Goal: Task Accomplishment & Management: Complete application form

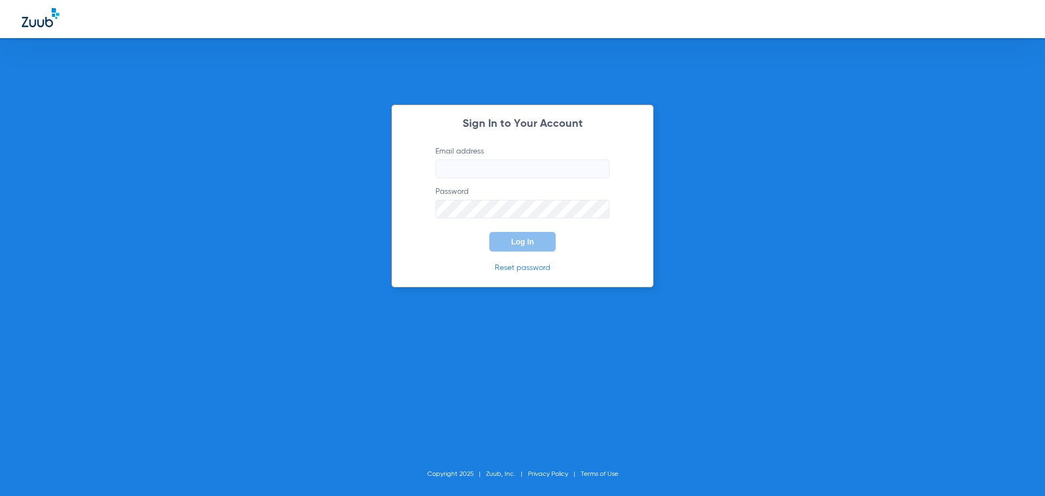
type input "[EMAIL_ADDRESS][DOMAIN_NAME]"
click at [515, 236] on button "Log In" at bounding box center [522, 242] width 66 height 20
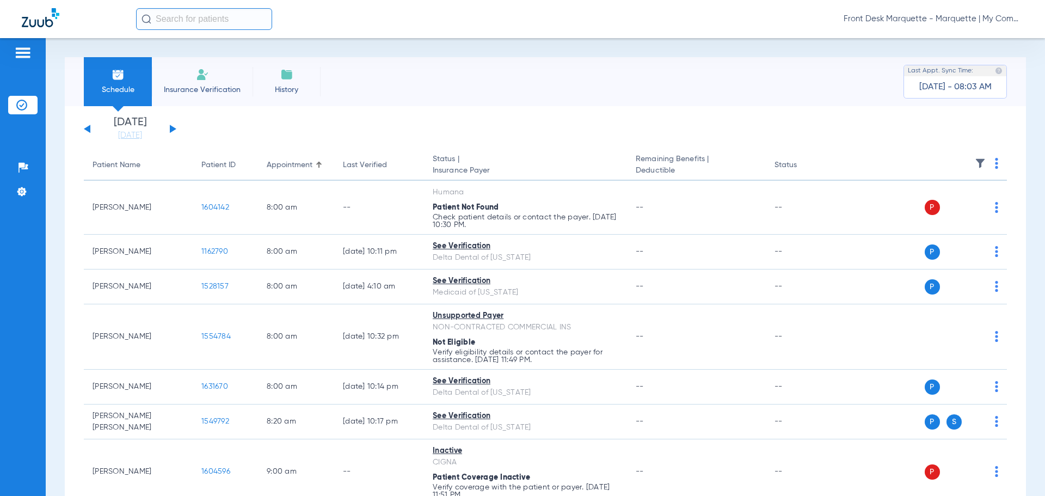
click at [201, 75] on img at bounding box center [202, 74] width 13 height 13
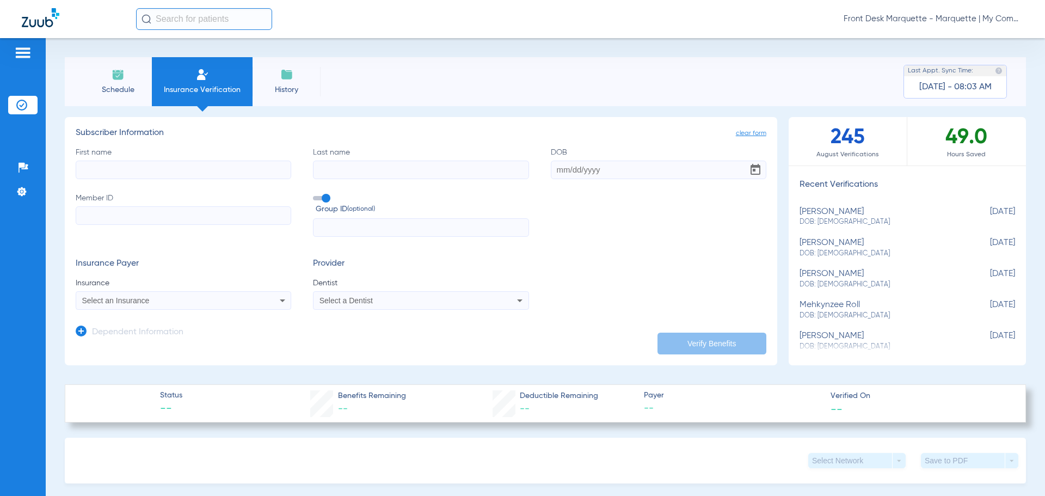
click at [220, 175] on input "First name" at bounding box center [184, 170] width 216 height 19
type input "[PERSON_NAME]"
click at [686, 174] on input "DOB Required" at bounding box center [659, 170] width 216 height 19
type input "[DATE]"
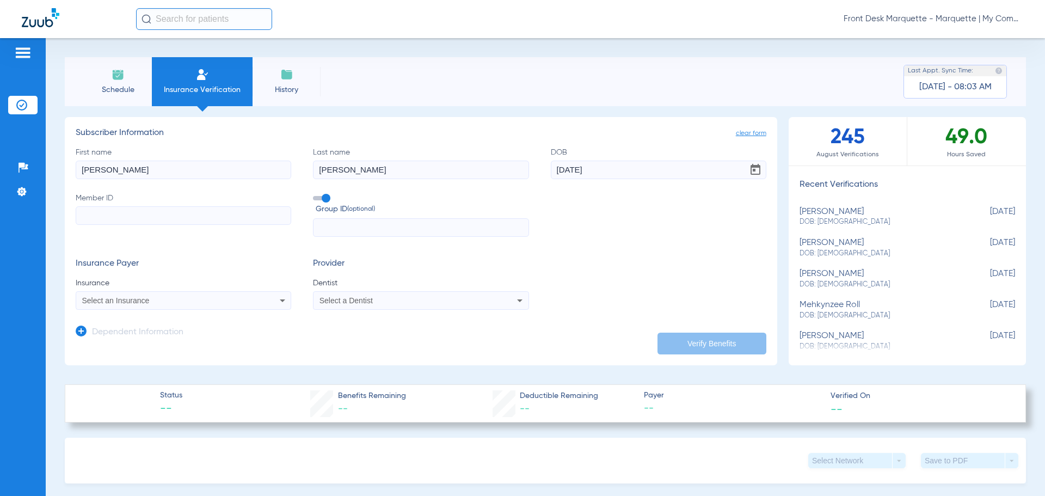
click at [580, 257] on form "First name [PERSON_NAME] Last name [PERSON_NAME] DOB [DEMOGRAPHIC_DATA] Member …" at bounding box center [421, 228] width 691 height 163
click at [139, 213] on input "Member ID" at bounding box center [184, 215] width 216 height 19
paste input "H96142645"
type input "H96142645"
click at [130, 297] on span "Select an Insurance" at bounding box center [115, 300] width 67 height 9
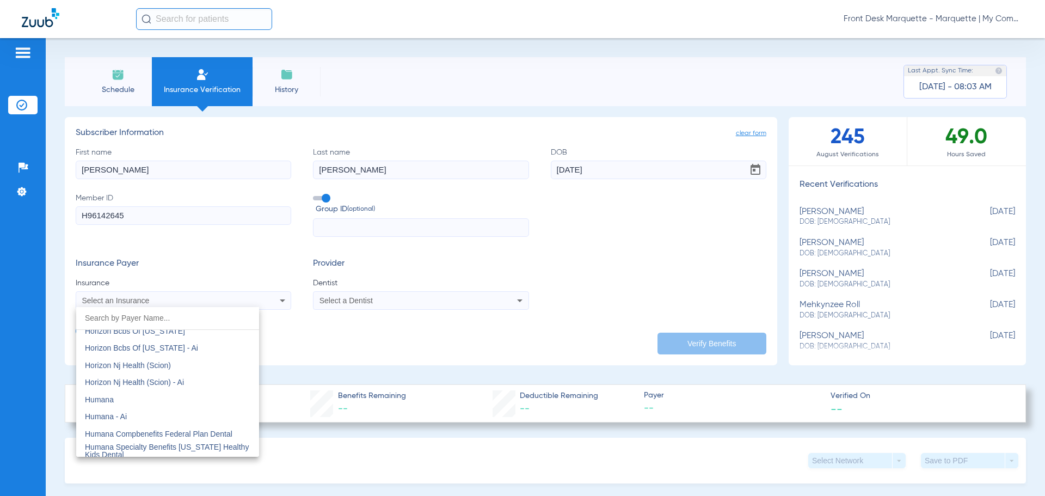
scroll to position [4027, 0]
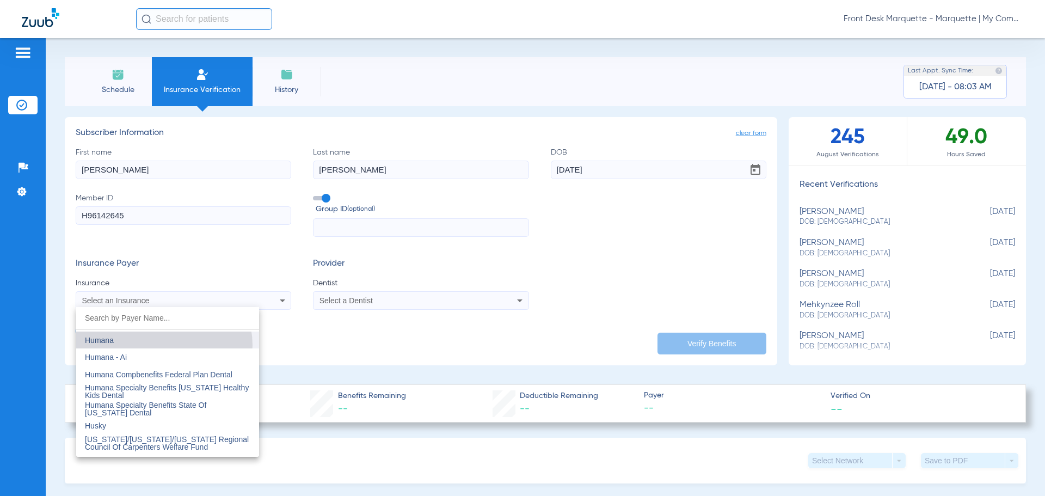
click at [164, 345] on mat-option "Humana" at bounding box center [167, 339] width 183 height 17
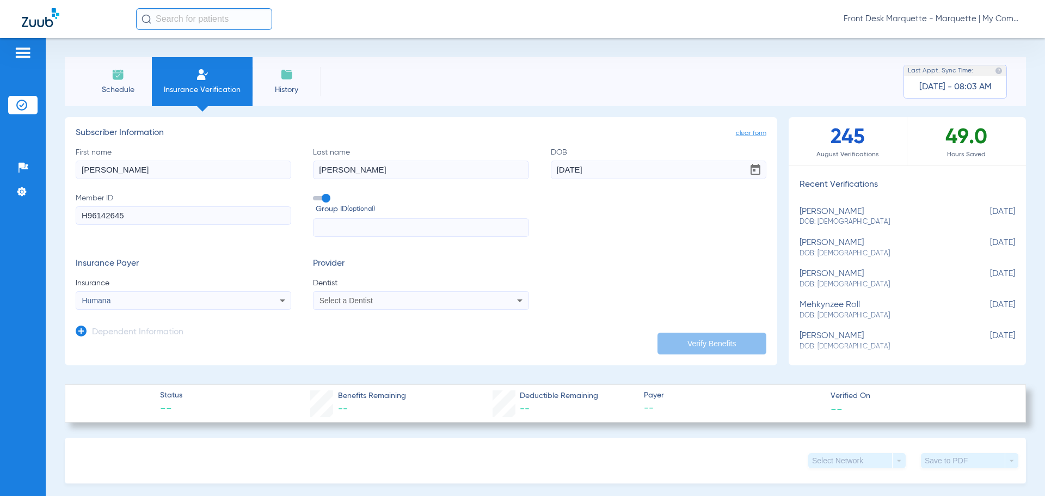
click at [345, 307] on div "Select a Dentist" at bounding box center [420, 300] width 214 height 13
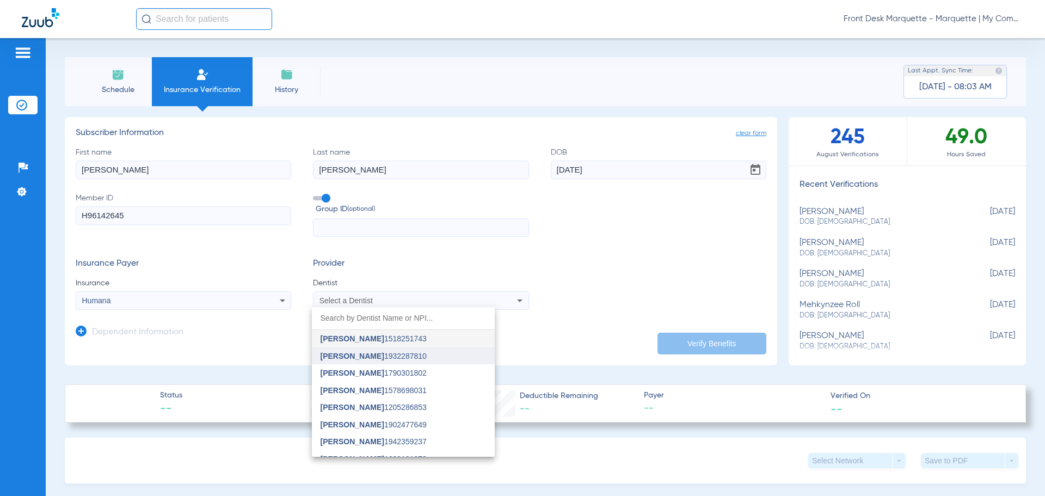
click at [348, 358] on span "[PERSON_NAME]" at bounding box center [353, 356] width 64 height 9
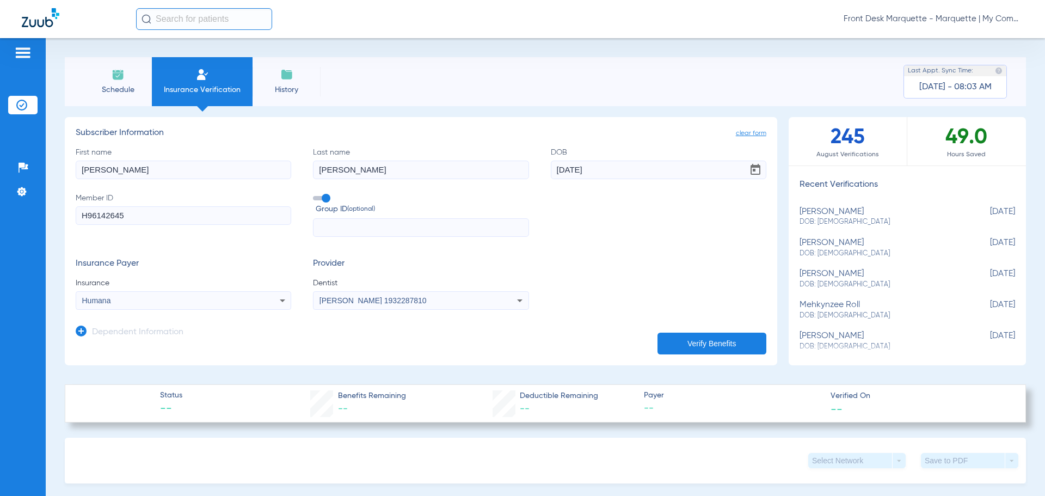
click at [683, 350] on button "Verify Benefits" at bounding box center [711, 344] width 109 height 22
